Goal: Task Accomplishment & Management: Use online tool/utility

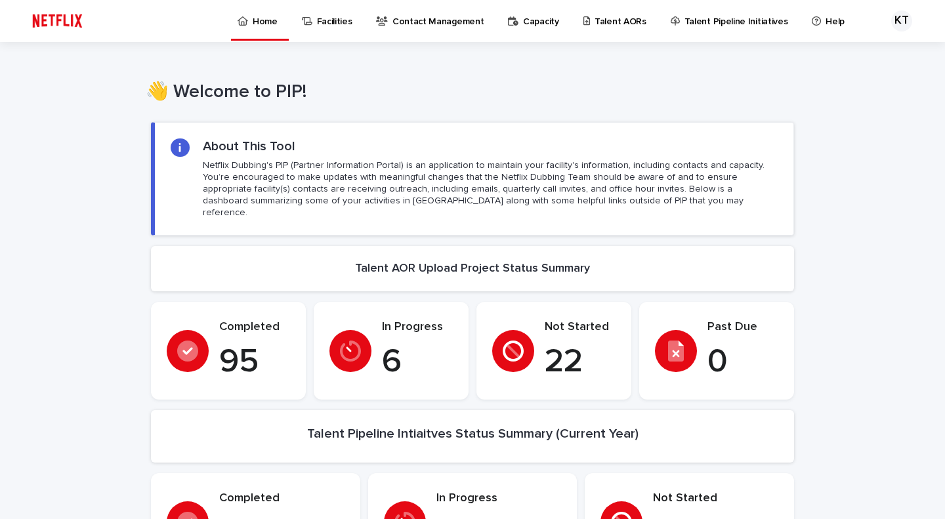
click at [594, 19] on p "Talent AORs" at bounding box center [620, 14] width 52 height 28
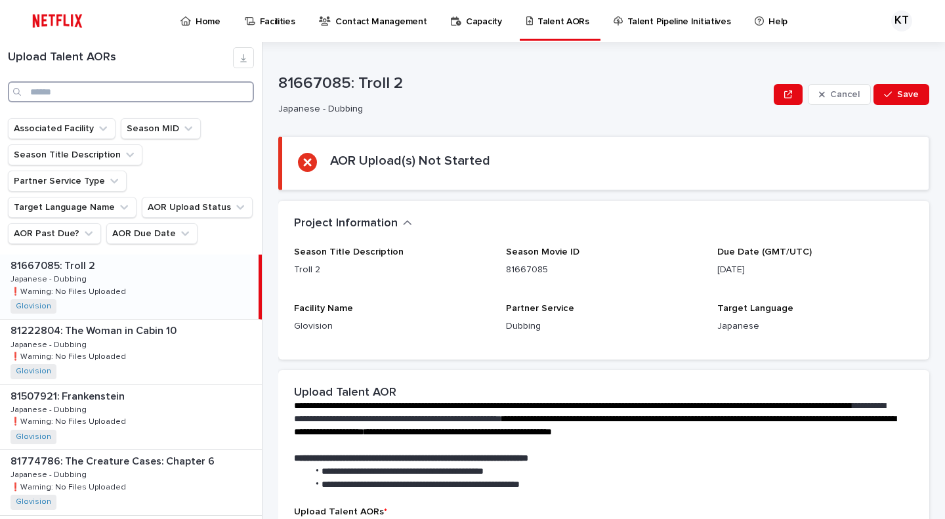
click at [110, 90] on input "Search" at bounding box center [131, 91] width 246 height 21
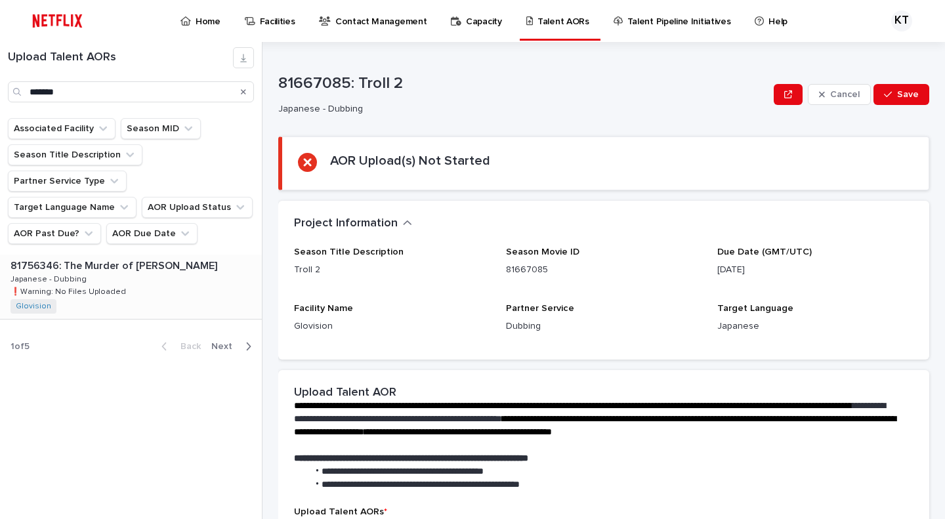
click at [146, 258] on div "81756346: The Murder of [PERSON_NAME] 81756346: The Murder of [PERSON_NAME] Jap…" at bounding box center [131, 287] width 262 height 64
type input "******"
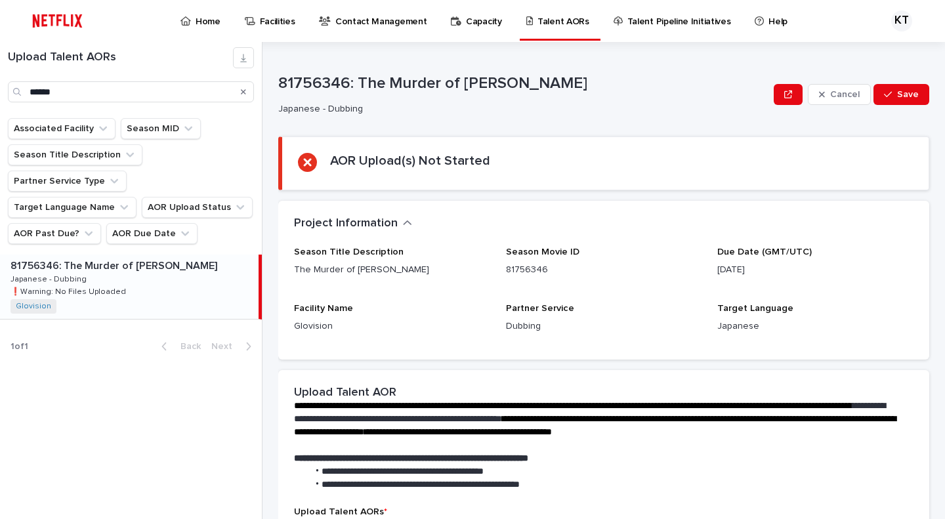
click at [136, 266] on div "81756346: The Murder of [PERSON_NAME] 81756346: The Murder of [PERSON_NAME] Jap…" at bounding box center [129, 287] width 258 height 64
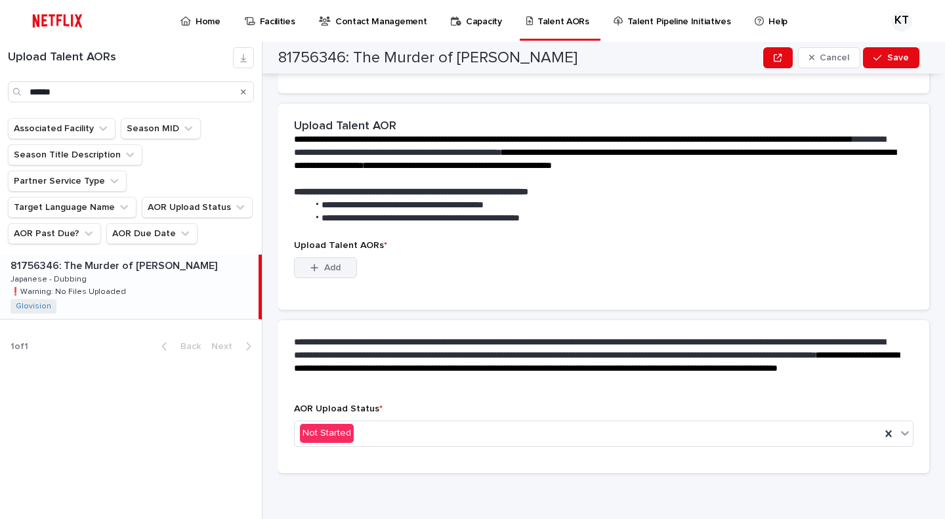
click at [335, 269] on span "Add" at bounding box center [332, 267] width 16 height 9
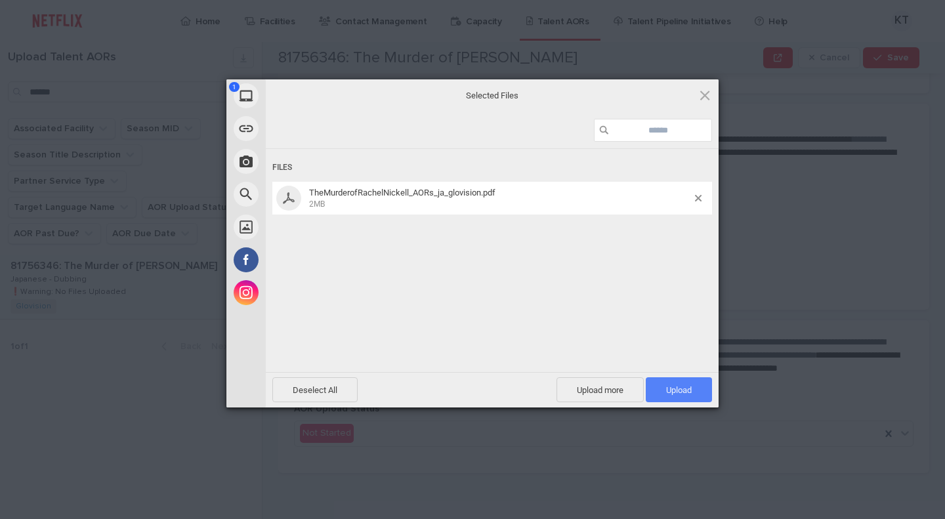
click at [695, 394] on span "Upload 1" at bounding box center [679, 389] width 66 height 25
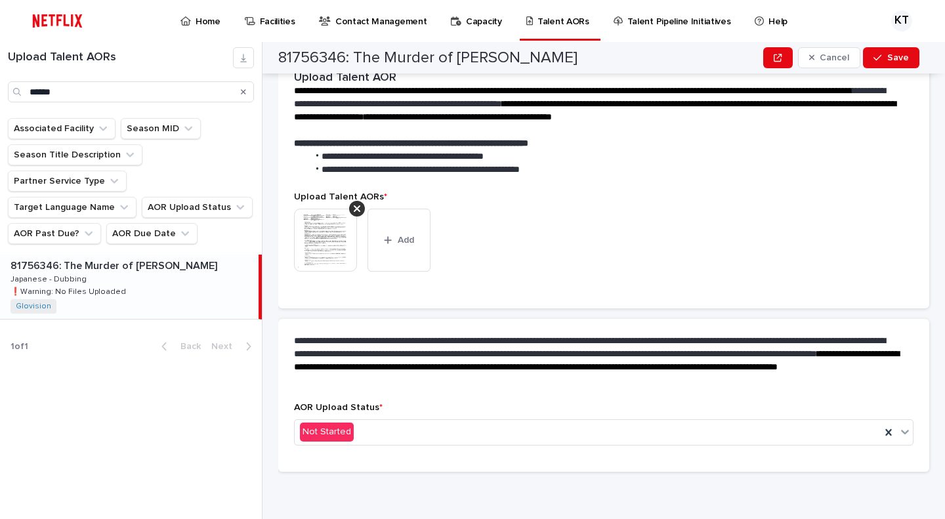
scroll to position [249, 0]
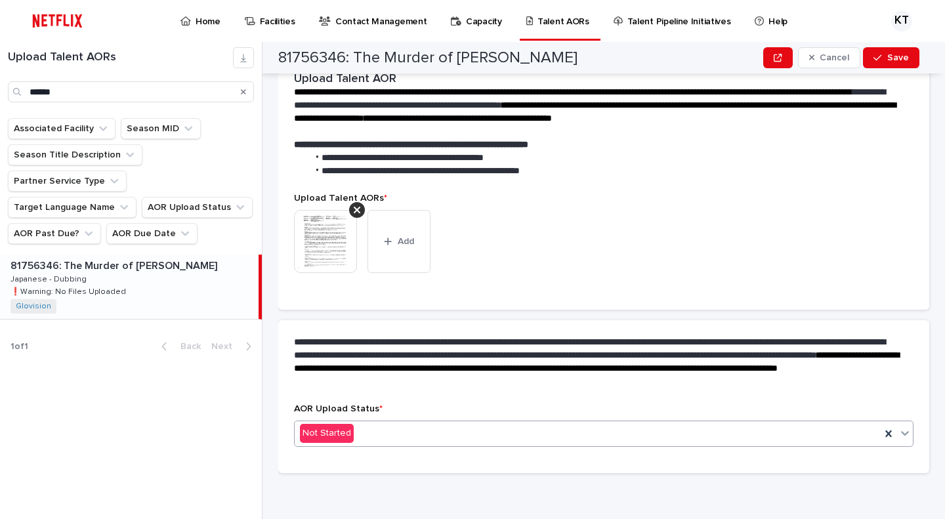
click at [425, 422] on div "Not Started" at bounding box center [588, 433] width 586 height 22
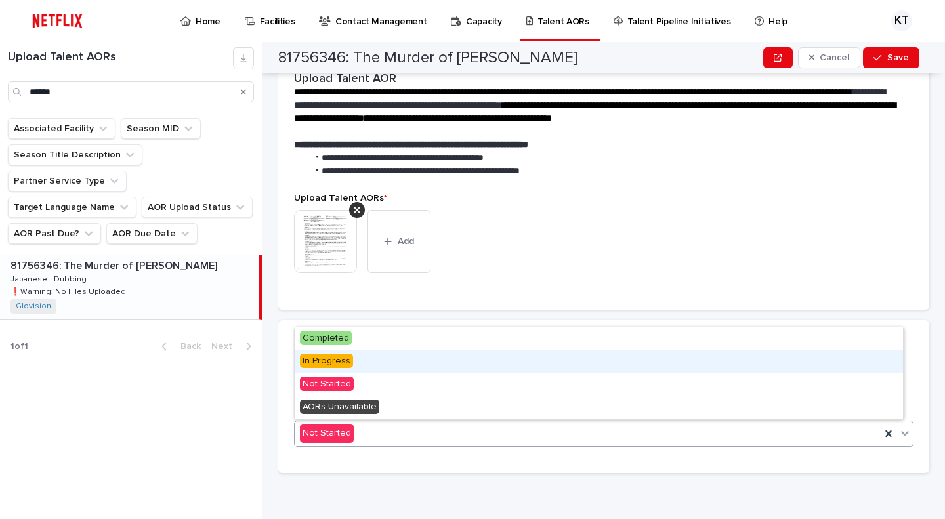
click at [401, 363] on div "In Progress" at bounding box center [599, 361] width 608 height 23
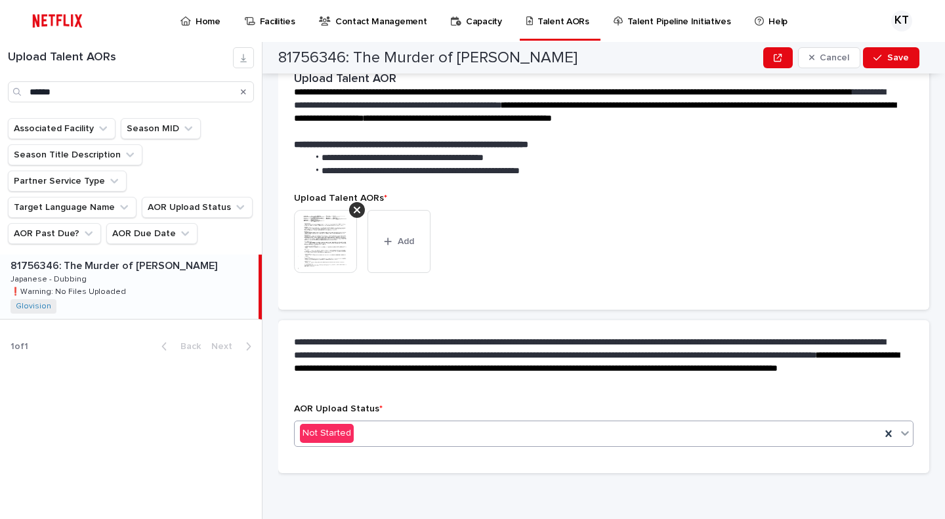
scroll to position [287, 0]
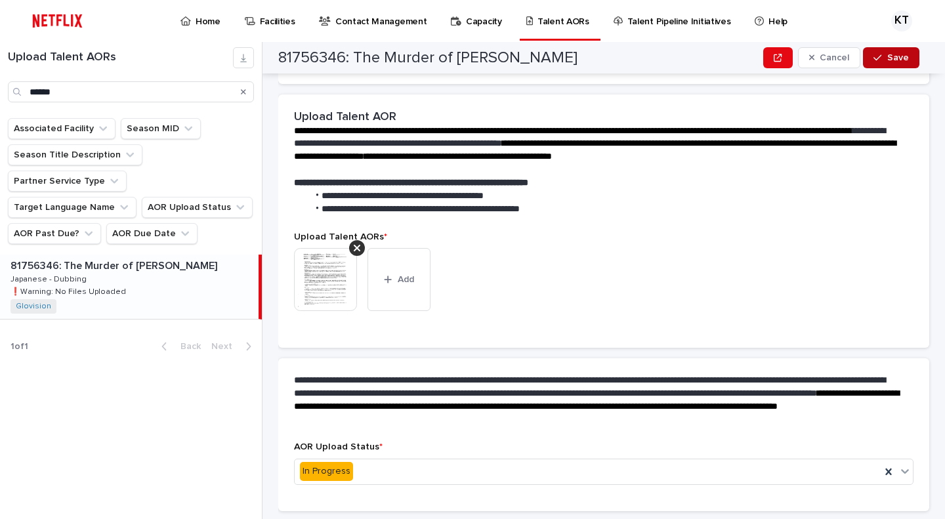
click at [886, 61] on div "button" at bounding box center [879, 57] width 13 height 9
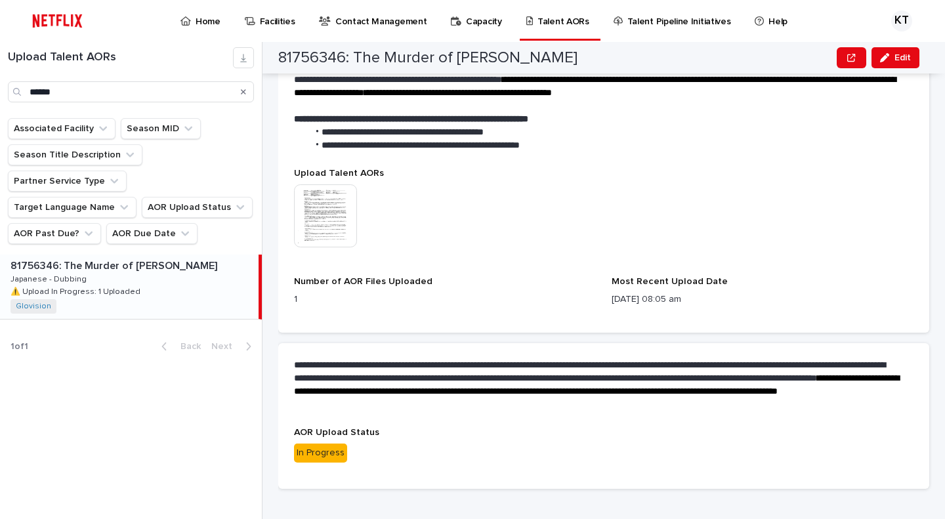
scroll to position [0, 0]
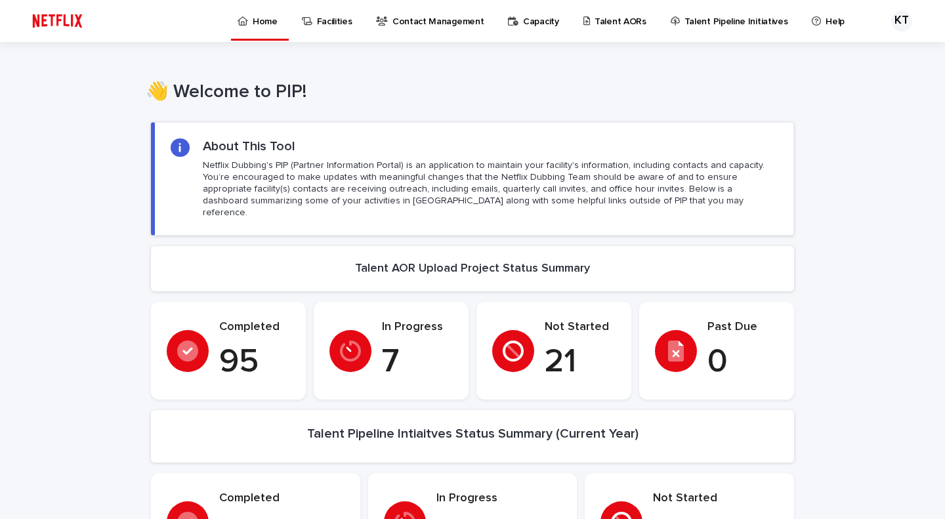
click at [613, 26] on p "Talent AORs" at bounding box center [620, 14] width 52 height 28
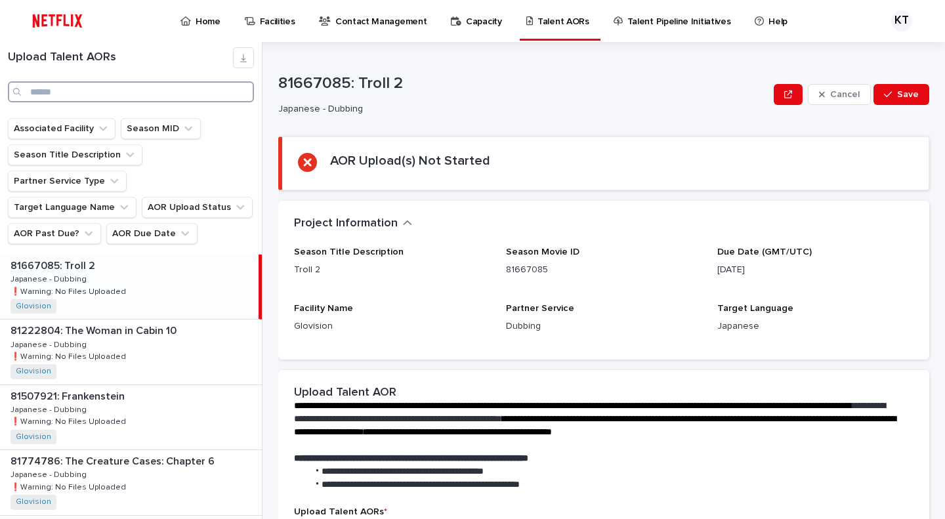
click at [59, 89] on input "Search" at bounding box center [131, 91] width 246 height 21
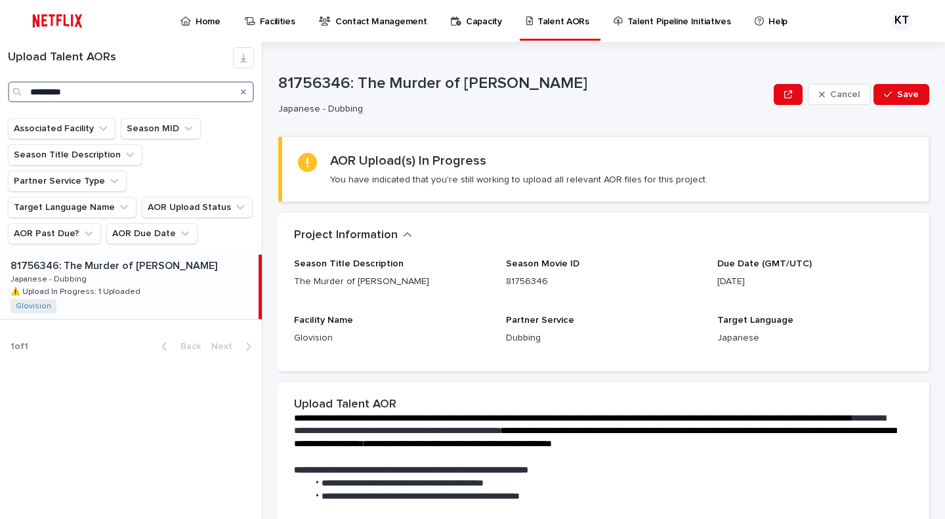
type input "*********"
click at [165, 265] on div "81756346: The Murder of Rachel Nickell 81756346: The Murder of Rachel Nickell J…" at bounding box center [129, 287] width 258 height 64
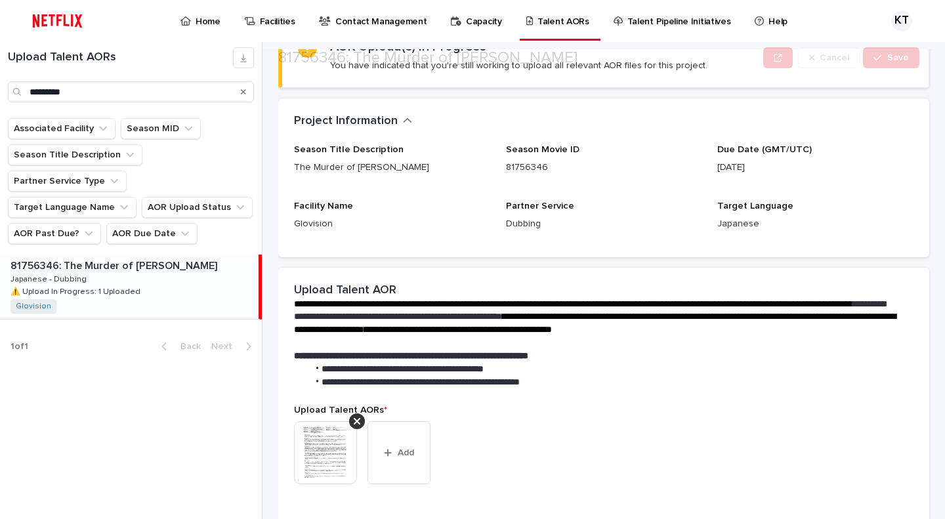
scroll to position [197, 0]
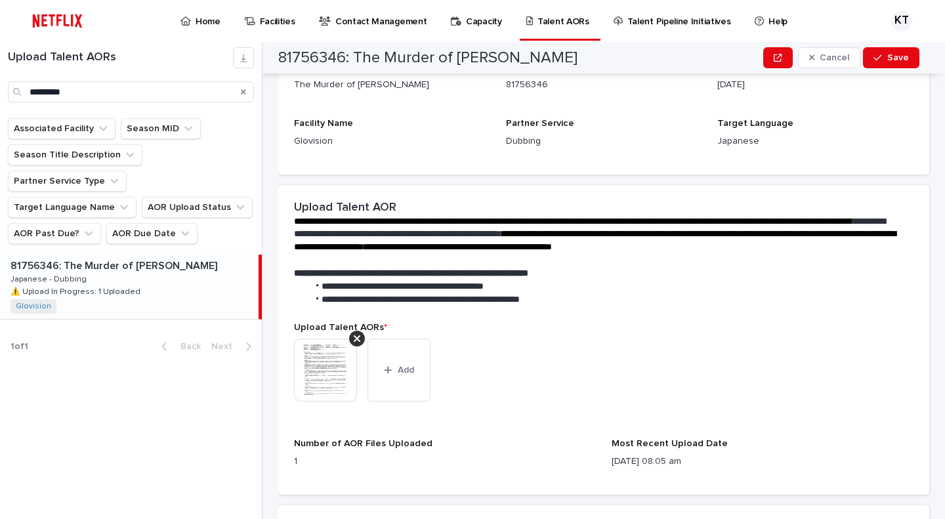
click at [324, 386] on img at bounding box center [325, 369] width 63 height 63
